Goal: Transaction & Acquisition: Obtain resource

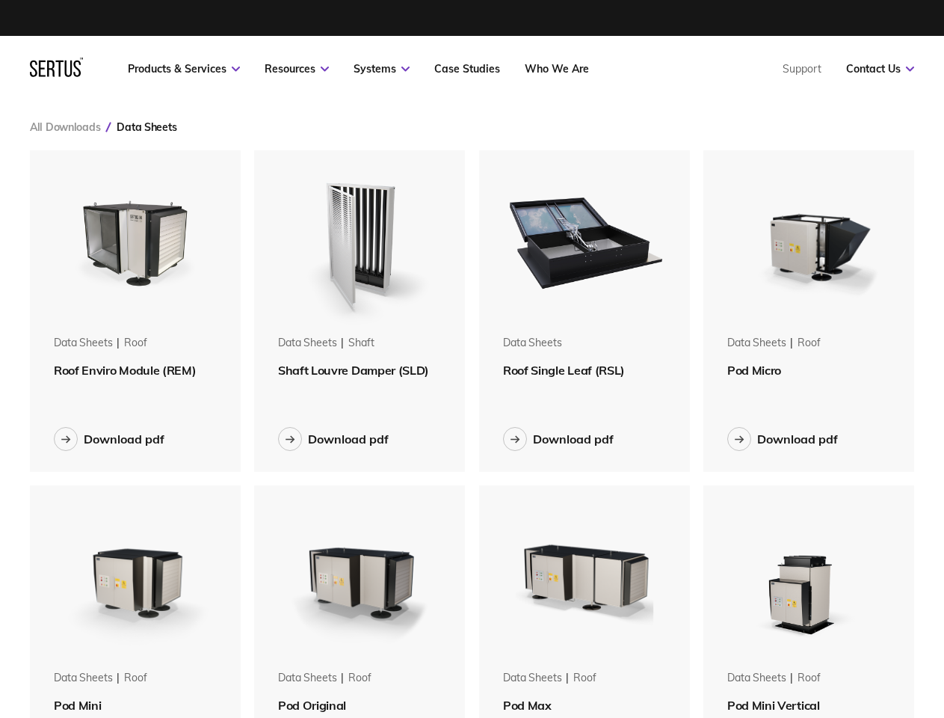
click at [297, 69] on link "Resources" at bounding box center [297, 68] width 64 height 13
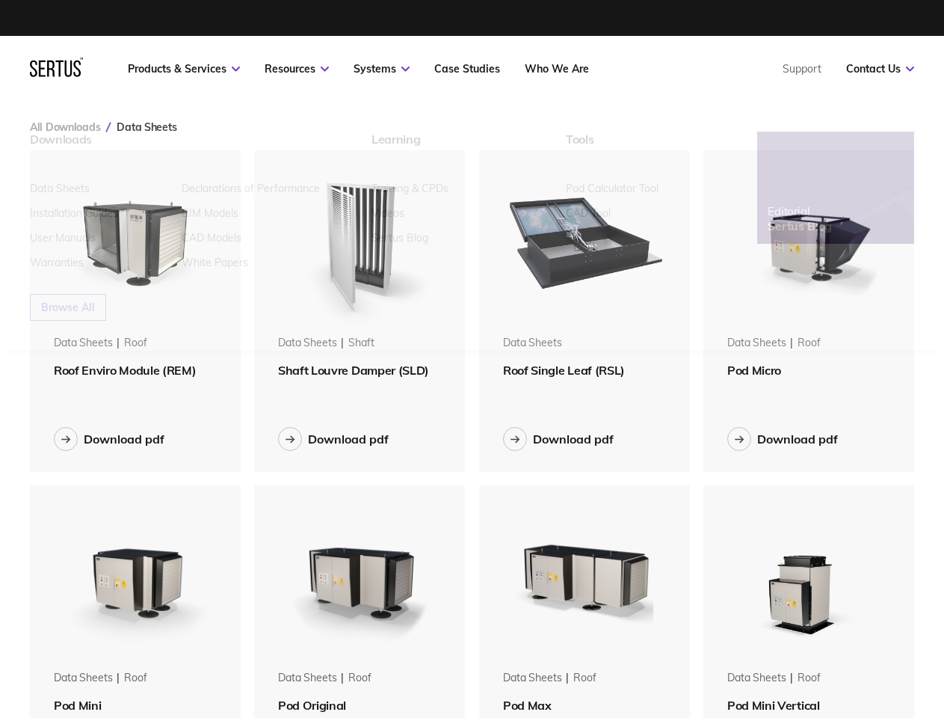
click at [381, 69] on link "Systems" at bounding box center [382, 68] width 56 height 13
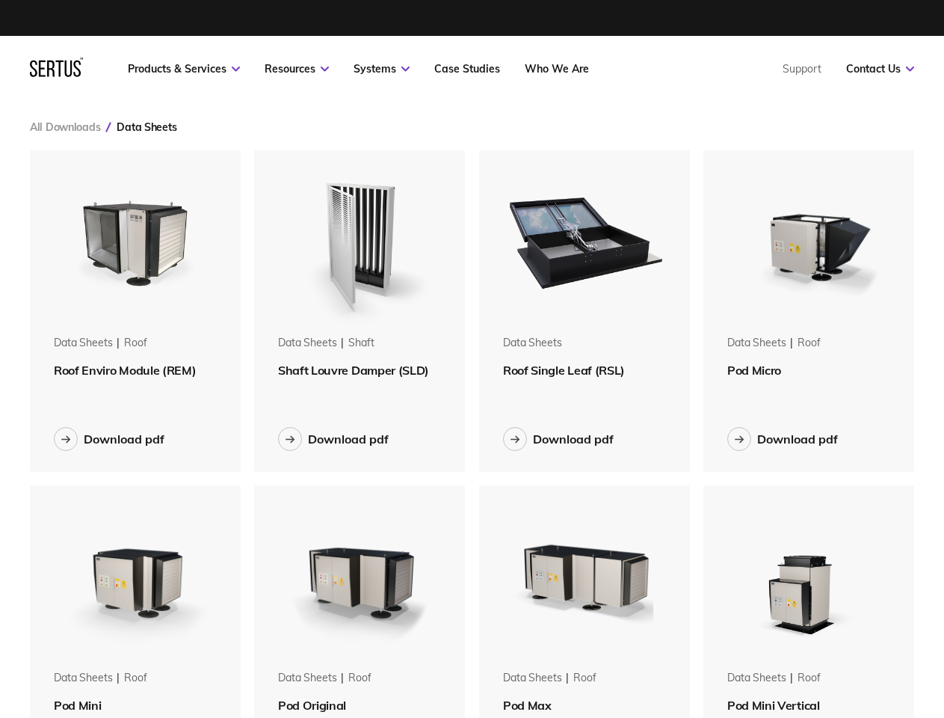
click at [880, 69] on link "Contact Us" at bounding box center [880, 68] width 68 height 13
click at [147, 127] on div "Data Sheets" at bounding box center [147, 126] width 60 height 13
click at [135, 240] on img at bounding box center [135, 239] width 179 height 179
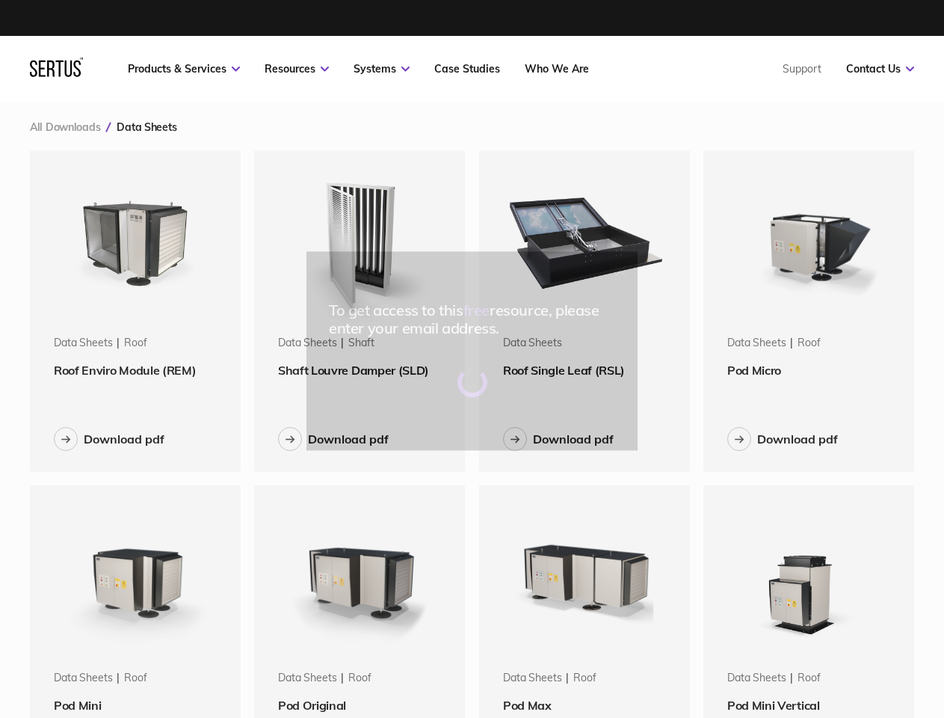
click at [135, 370] on div "To get access to this free resource, please enter your email address." at bounding box center [472, 359] width 944 height 718
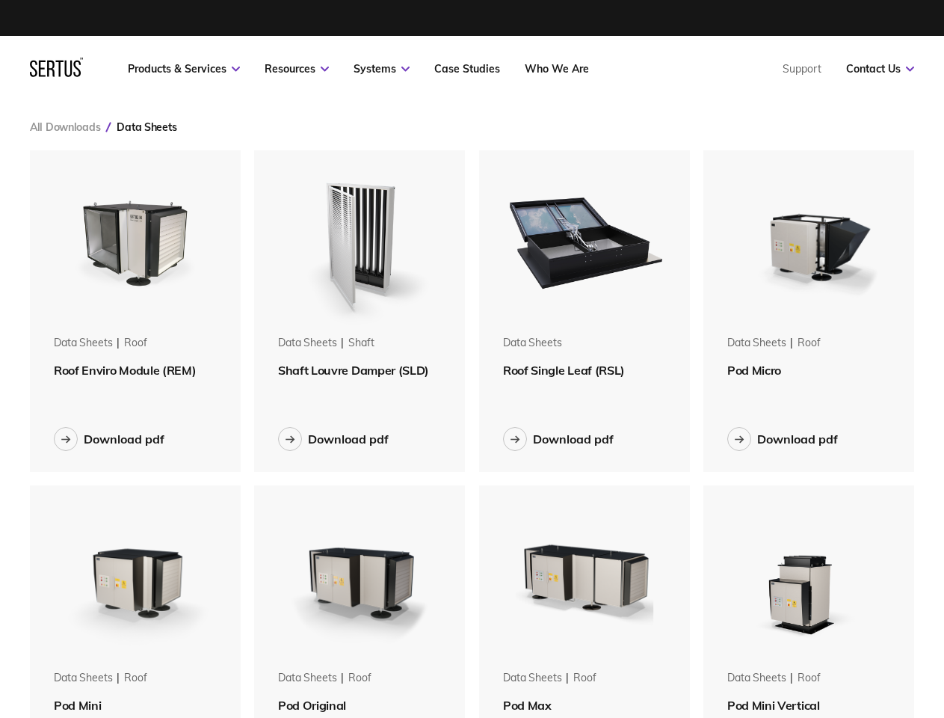
click at [109, 439] on div "Download pdf" at bounding box center [124, 438] width 81 height 15
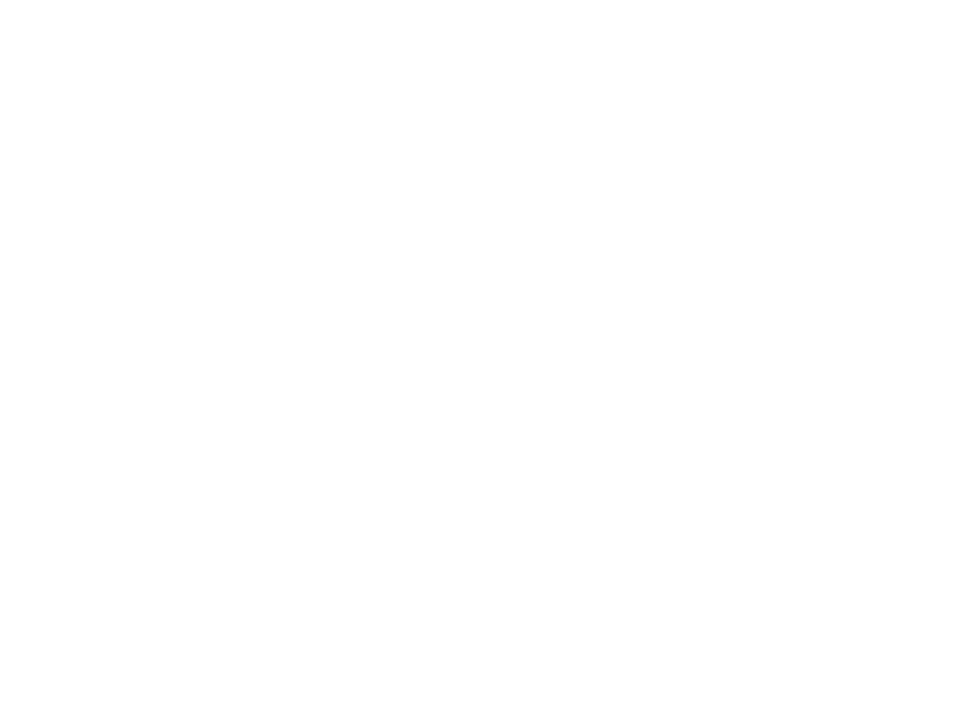
click at [360, 6] on html at bounding box center [478, 3] width 957 height 6
click at [333, 6] on html at bounding box center [478, 3] width 957 height 6
